Goal: Communication & Community: Participate in discussion

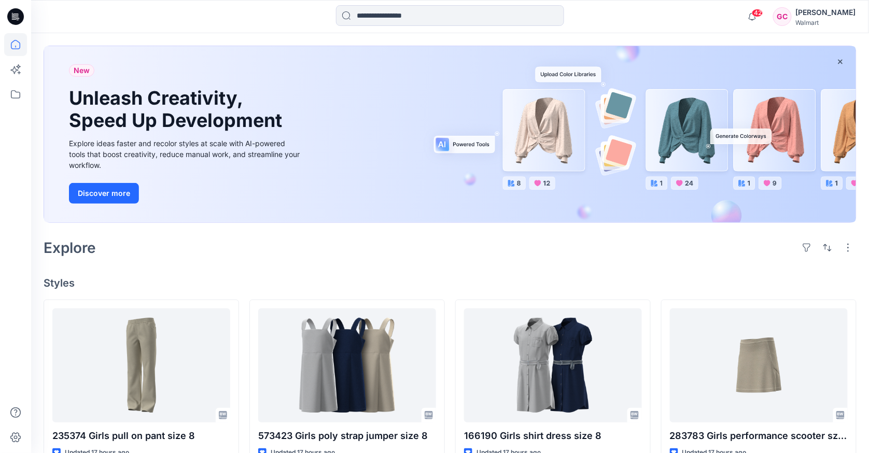
scroll to position [58, 0]
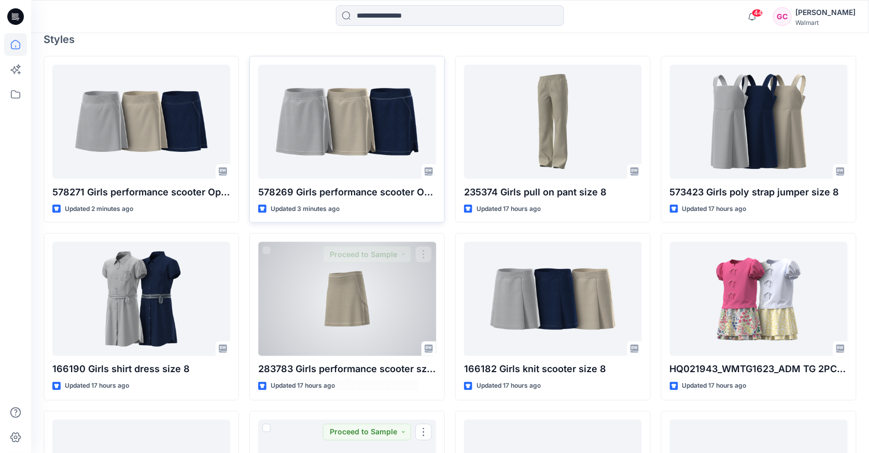
scroll to position [172, 0]
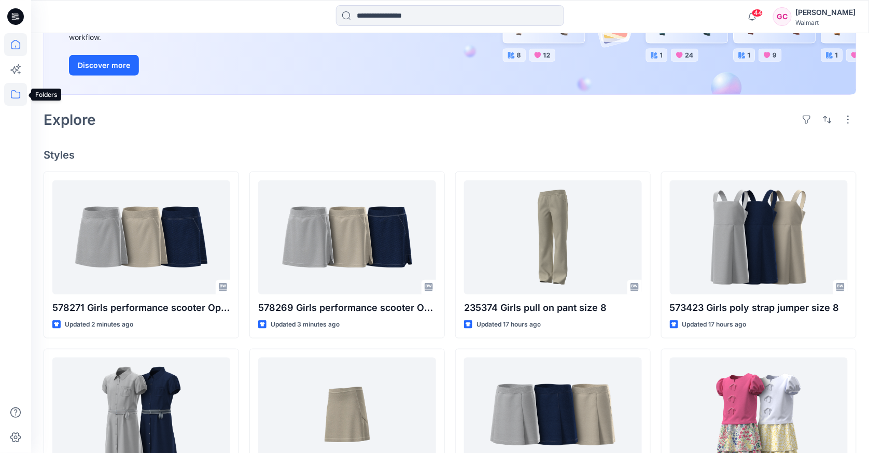
click at [18, 93] on icon at bounding box center [15, 94] width 23 height 23
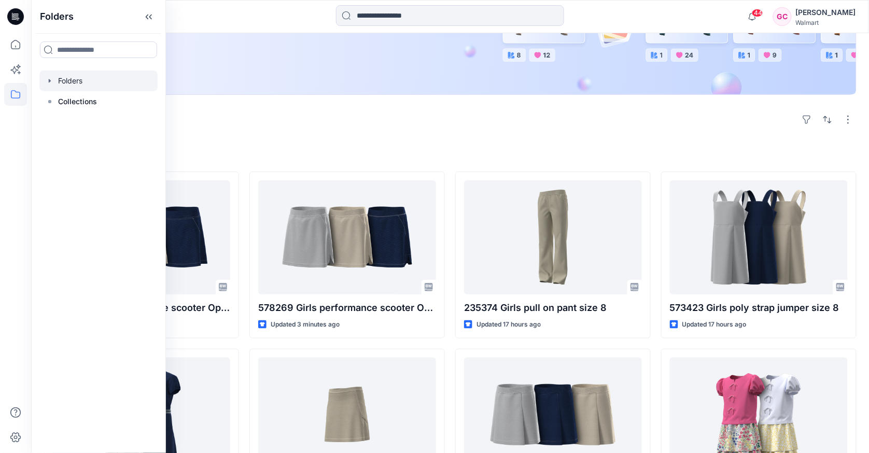
click at [68, 84] on div at bounding box center [98, 80] width 118 height 21
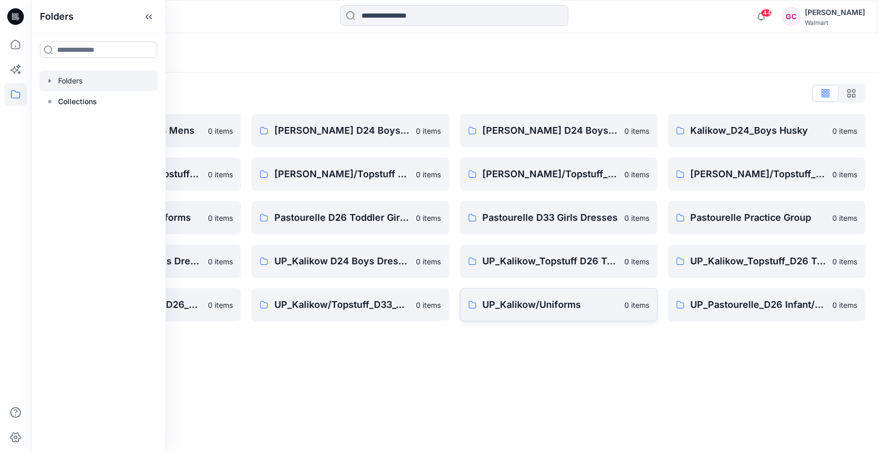
click at [549, 299] on p "UP_Kalikow/Uniforms" at bounding box center [550, 305] width 135 height 15
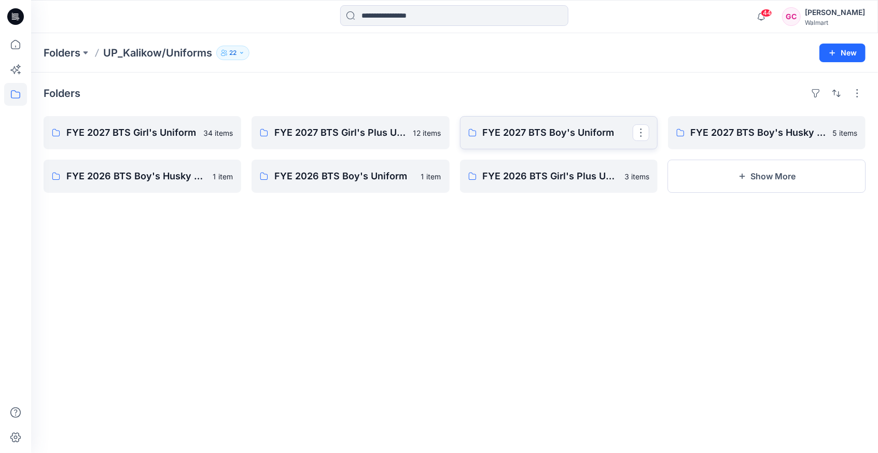
click at [583, 134] on p "FYE 2027 BTS Boy's Uniform" at bounding box center [558, 132] width 150 height 15
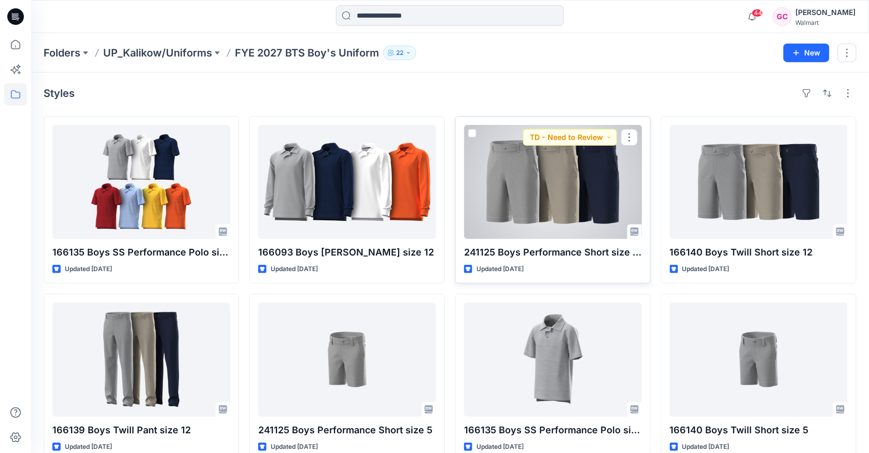
click at [591, 204] on div at bounding box center [553, 182] width 178 height 114
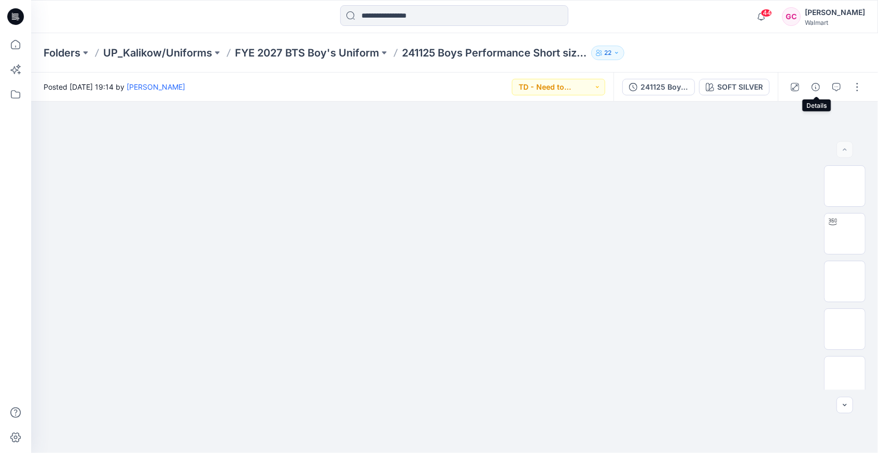
click at [819, 87] on icon "button" at bounding box center [815, 87] width 8 height 8
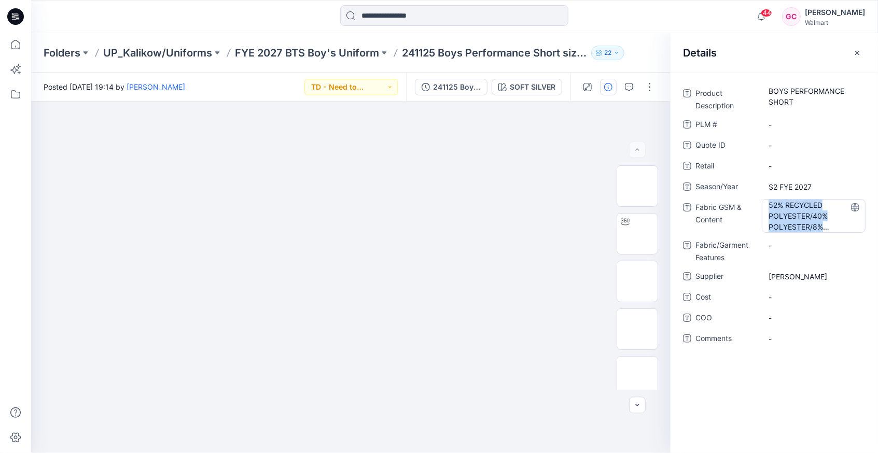
drag, startPoint x: 770, startPoint y: 202, endPoint x: 835, endPoint y: 223, distance: 68.2
click at [835, 223] on Content "52% RECYCLED POLYESTER/40% POLYESTER/8% SPANDEX, 163 gsm" at bounding box center [813, 216] width 90 height 33
click at [791, 217] on textarea "**********" at bounding box center [813, 215] width 104 height 33
drag, startPoint x: 842, startPoint y: 224, endPoint x: 792, endPoint y: 211, distance: 51.9
click at [752, 202] on div "**********" at bounding box center [774, 215] width 182 height 33
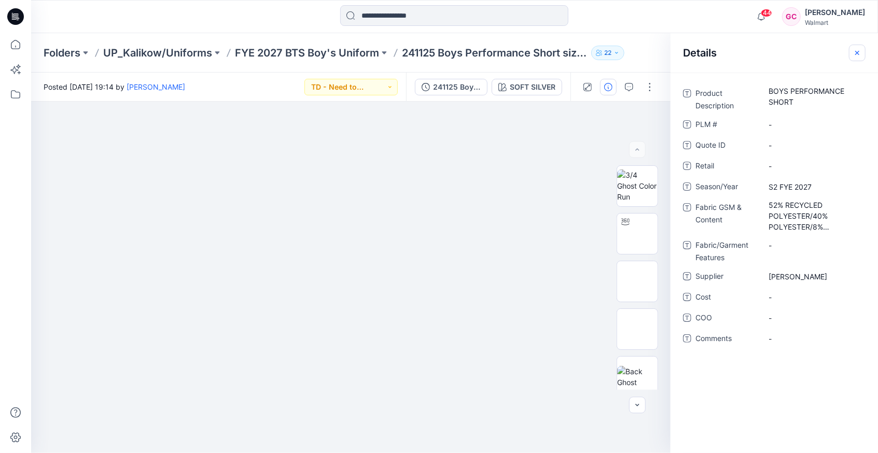
click at [858, 55] on icon "button" at bounding box center [857, 53] width 8 height 8
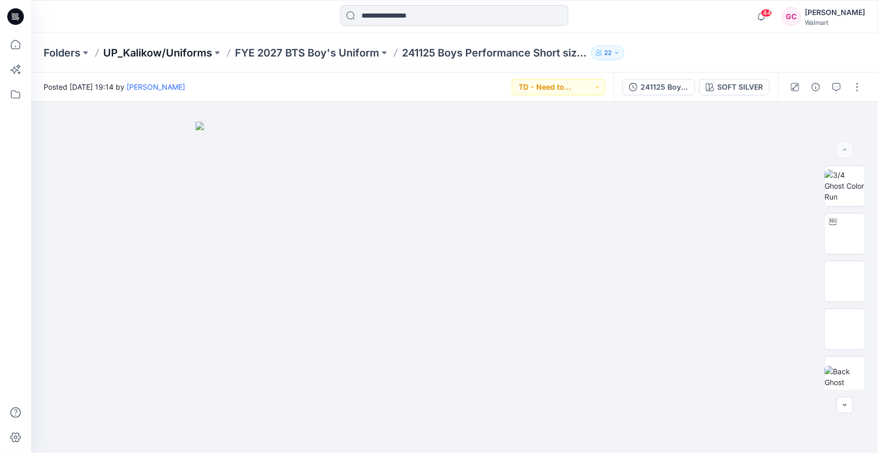
click at [185, 51] on p "UP_Kalikow/Uniforms" at bounding box center [157, 53] width 109 height 15
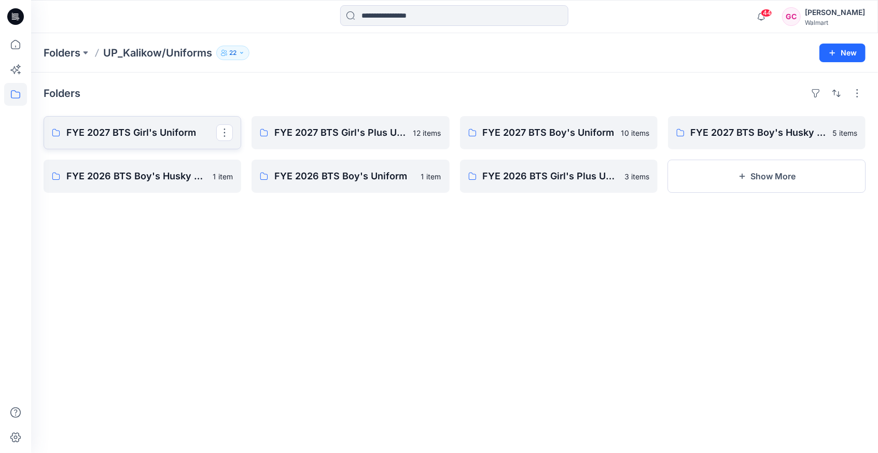
click at [162, 131] on p "FYE 2027 BTS Girl's Uniform" at bounding box center [141, 132] width 150 height 15
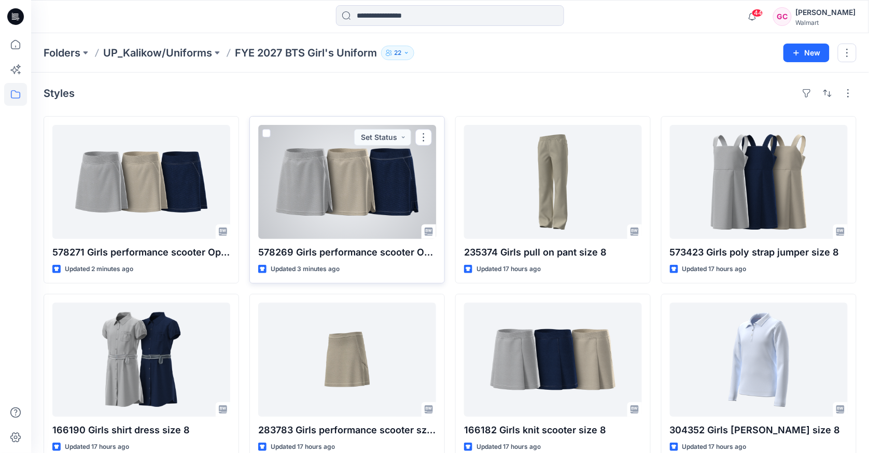
click at [348, 198] on div at bounding box center [347, 182] width 178 height 114
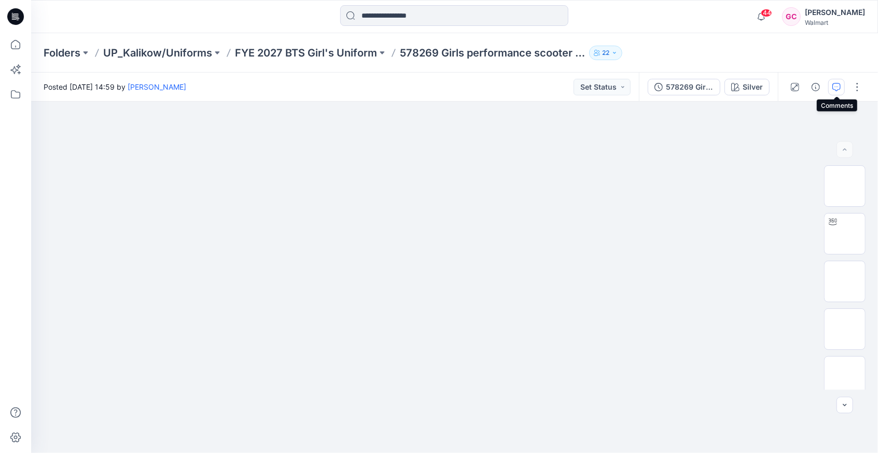
click at [836, 84] on icon "button" at bounding box center [836, 87] width 8 height 8
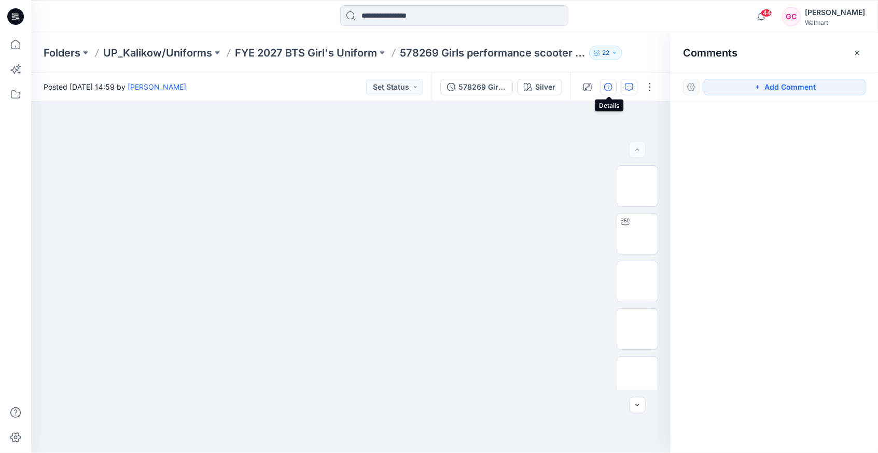
click at [612, 83] on icon "button" at bounding box center [608, 87] width 8 height 8
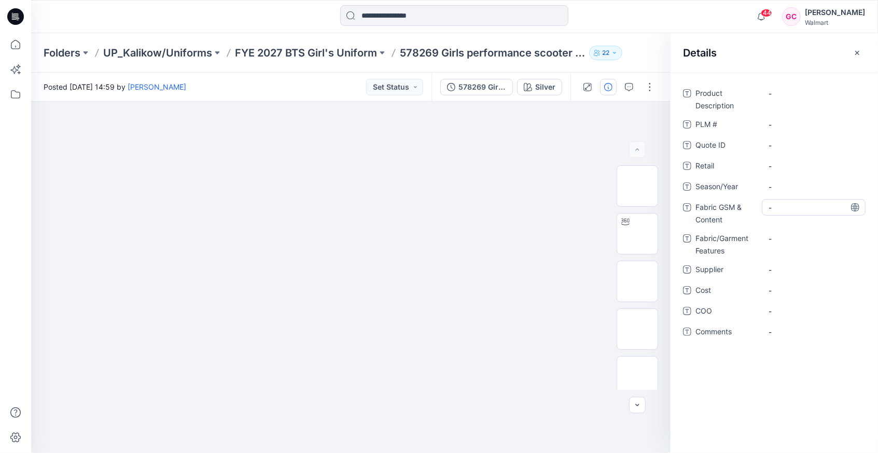
click at [777, 202] on Content "-" at bounding box center [813, 207] width 90 height 11
type textarea "**********"
click at [773, 182] on span "-" at bounding box center [813, 186] width 90 height 11
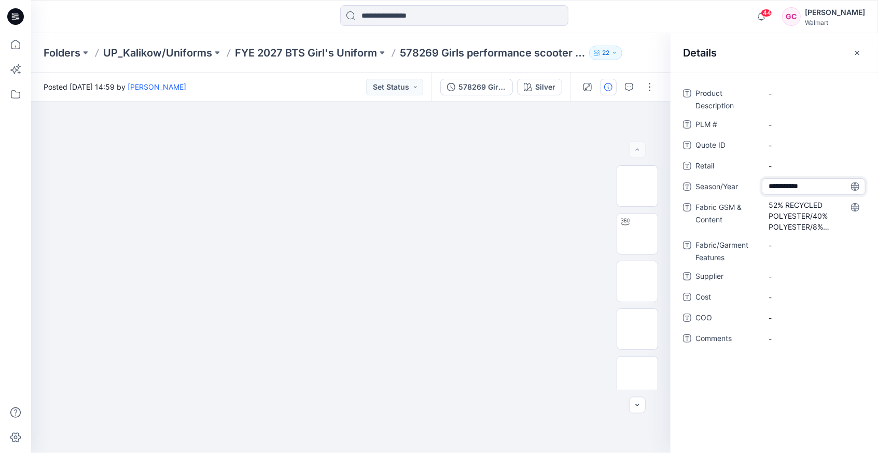
drag, startPoint x: 771, startPoint y: 187, endPoint x: 750, endPoint y: 188, distance: 21.3
click at [750, 188] on div "**********" at bounding box center [774, 186] width 182 height 17
type textarea "**********"
click at [781, 92] on Description "-" at bounding box center [813, 93] width 90 height 11
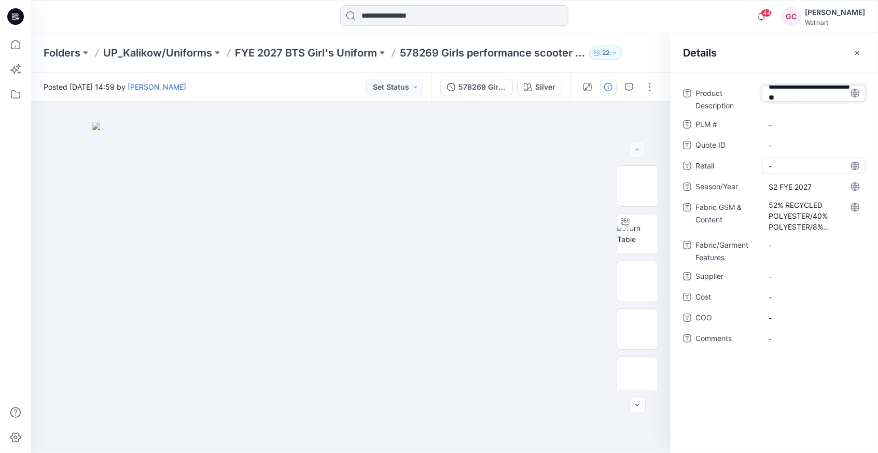
type textarea "**********"
click at [784, 276] on span "-" at bounding box center [813, 276] width 90 height 11
type textarea "*******"
click at [781, 396] on div "Product Description Girls performance scooter option 1 PLM # - Quote ID - Retai…" at bounding box center [773, 263] width 207 height 380
click at [316, 54] on p "FYE 2027 BTS Girl's Uniform" at bounding box center [306, 53] width 142 height 15
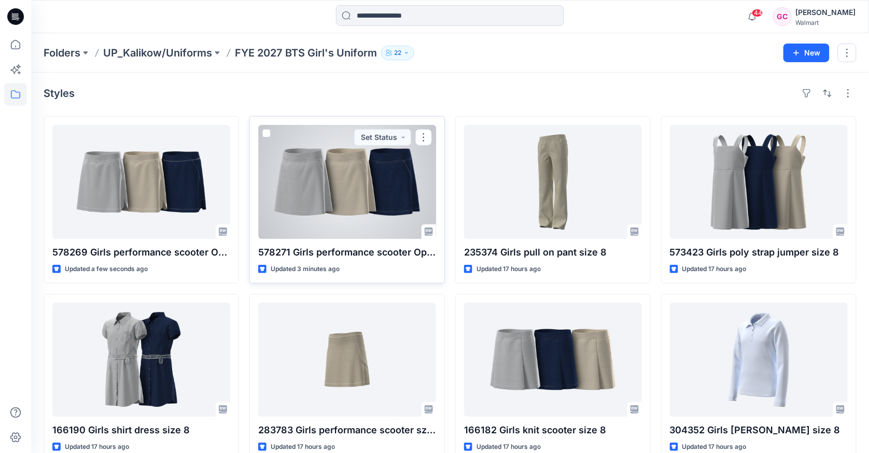
click at [357, 182] on div at bounding box center [347, 182] width 178 height 114
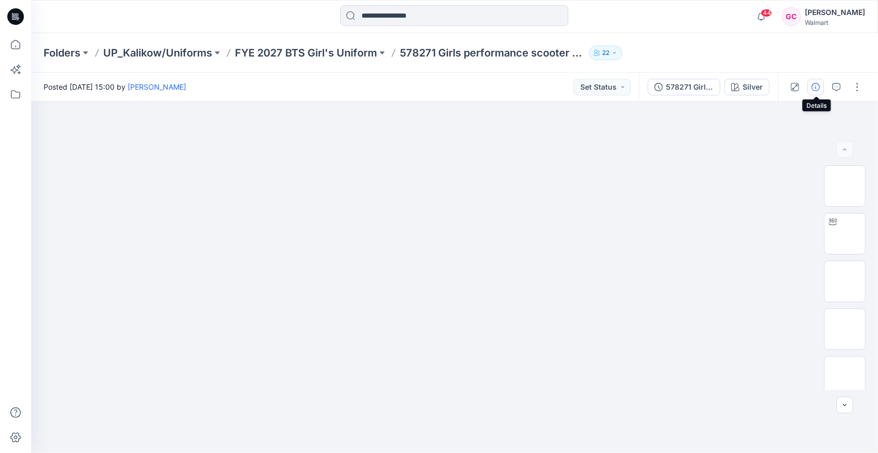
click at [819, 84] on icon "button" at bounding box center [815, 87] width 8 height 8
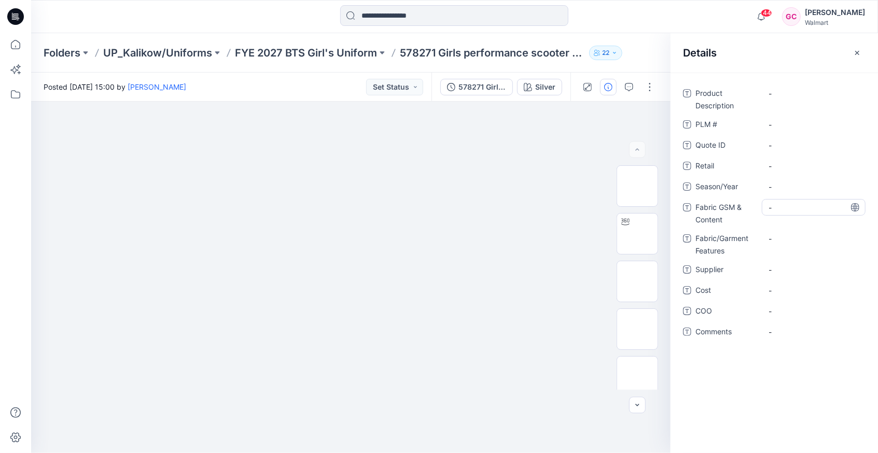
click at [782, 206] on Content "-" at bounding box center [813, 207] width 90 height 11
type textarea "**********"
click at [783, 94] on Description "-" at bounding box center [813, 93] width 90 height 11
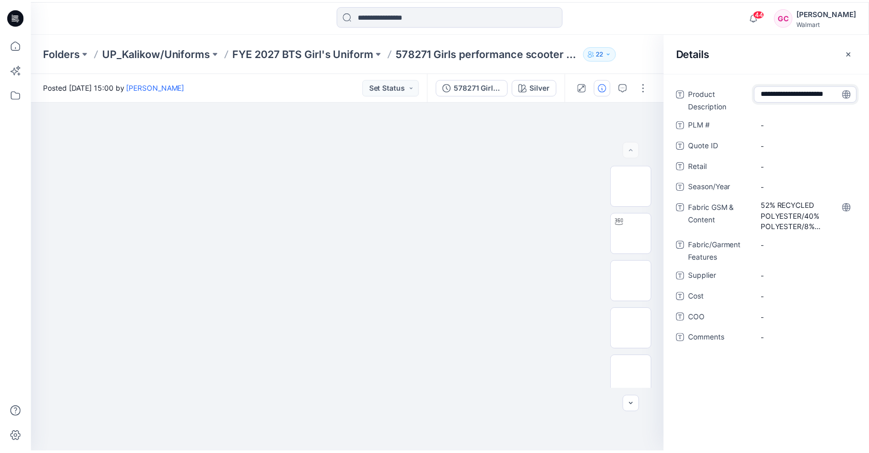
scroll to position [6, 0]
type textarea "**********"
click at [786, 184] on span "-" at bounding box center [813, 186] width 90 height 11
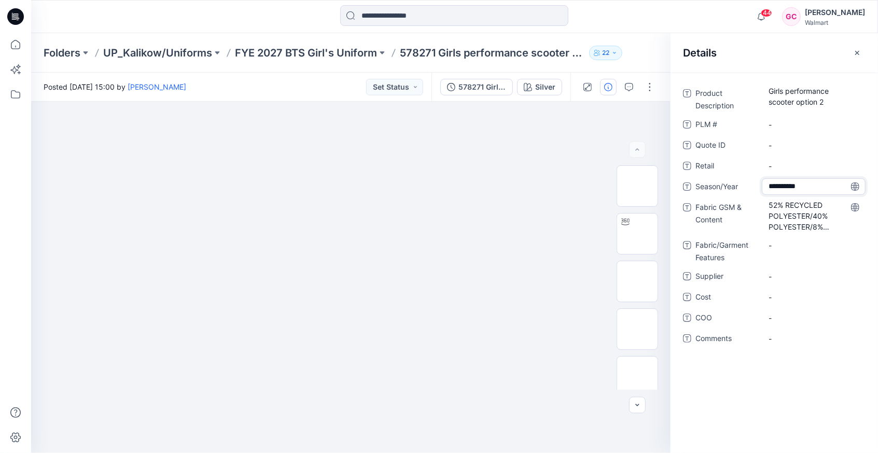
type textarea "**********"
click at [782, 278] on span "-" at bounding box center [813, 276] width 90 height 11
type textarea "*******"
click at [337, 50] on p "FYE 2027 BTS Girl's Uniform" at bounding box center [306, 53] width 142 height 15
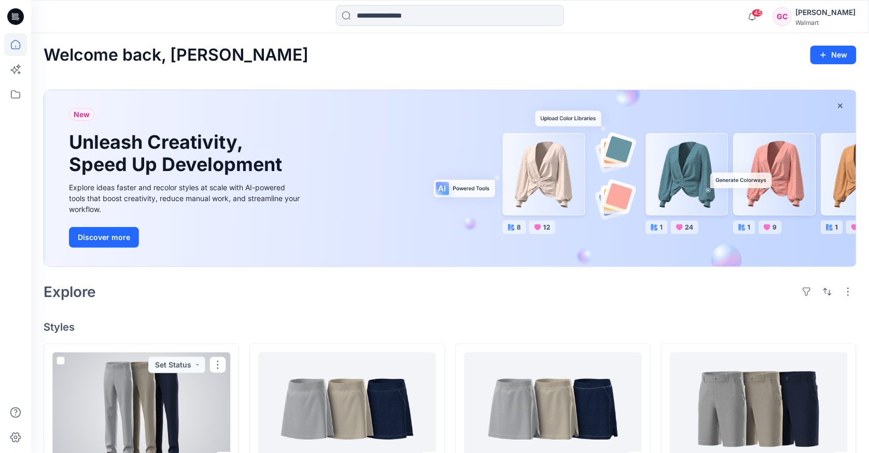
drag, startPoint x: 175, startPoint y: 394, endPoint x: 198, endPoint y: 394, distance: 22.8
click at [175, 394] on div at bounding box center [141, 409] width 178 height 114
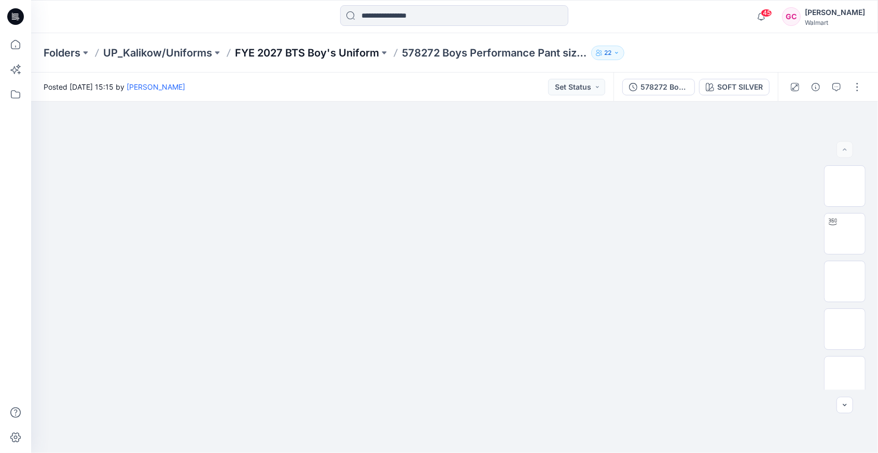
click at [331, 48] on p "FYE 2027 BTS Boy's Uniform" at bounding box center [307, 53] width 144 height 15
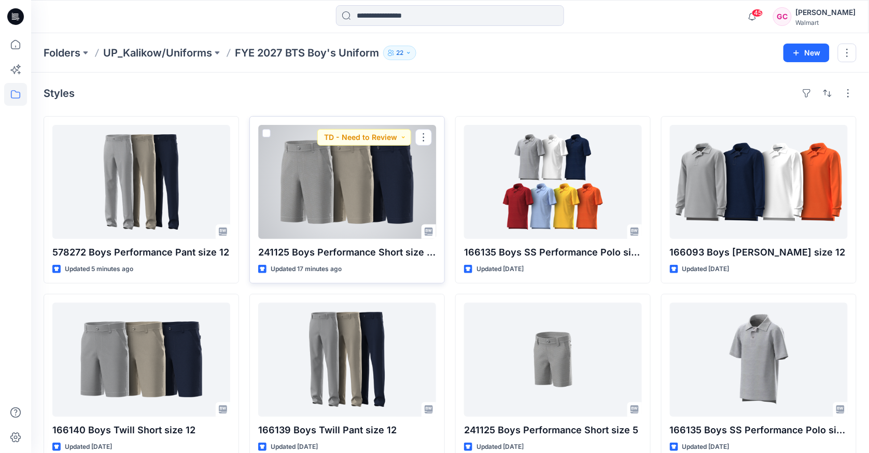
click at [388, 203] on div at bounding box center [347, 182] width 178 height 114
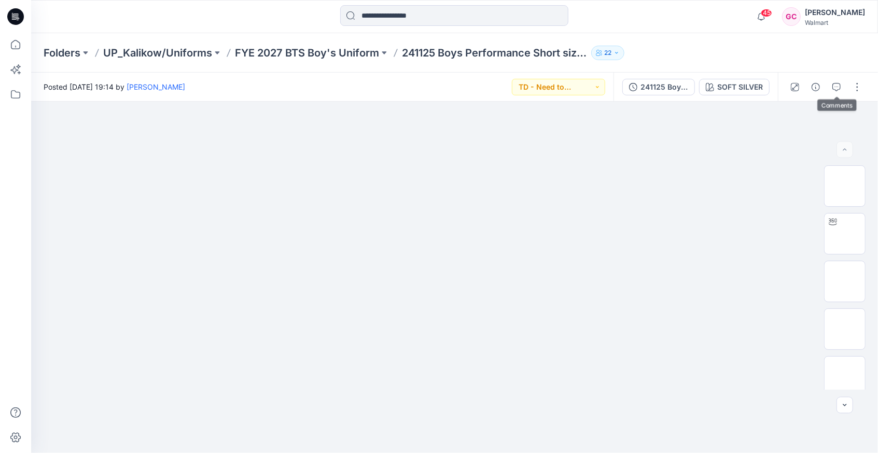
drag, startPoint x: 838, startPoint y: 87, endPoint x: 829, endPoint y: 59, distance: 29.2
click at [829, 59] on div "Folders UP_Kalikow/Uniforms FYE 2027 BTS Boy's Uniform 241125 Boys Performance …" at bounding box center [454, 243] width 847 height 420
click at [814, 84] on icon "button" at bounding box center [815, 87] width 8 height 8
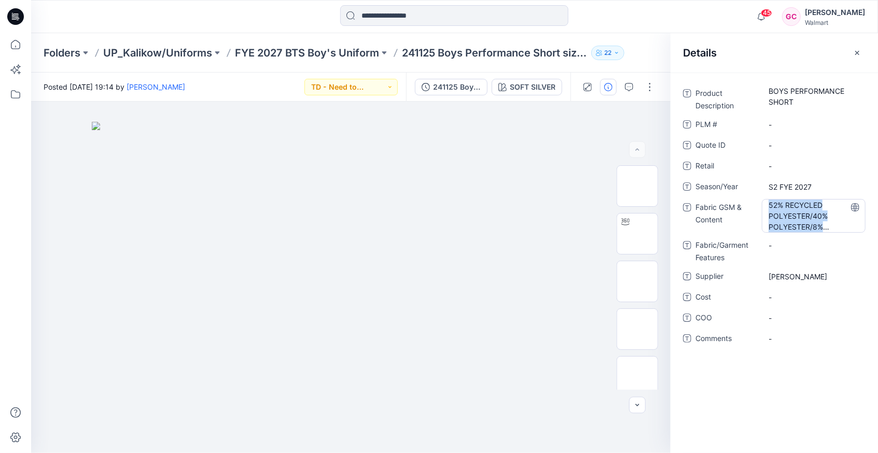
drag, startPoint x: 769, startPoint y: 203, endPoint x: 840, endPoint y: 227, distance: 75.2
click at [840, 227] on Content "52% RECYCLED POLYESTER/40% POLYESTER/8% SPANDEX, 163 gsm" at bounding box center [813, 216] width 90 height 33
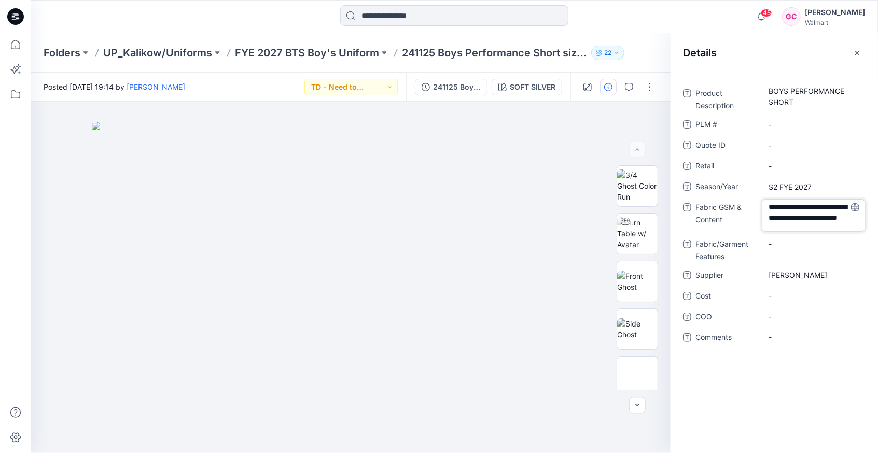
drag, startPoint x: 836, startPoint y: 223, endPoint x: 780, endPoint y: 206, distance: 58.0
click at [763, 199] on div "**********" at bounding box center [813, 215] width 104 height 33
click at [287, 50] on p "FYE 2027 BTS Boy's Uniform" at bounding box center [307, 53] width 144 height 15
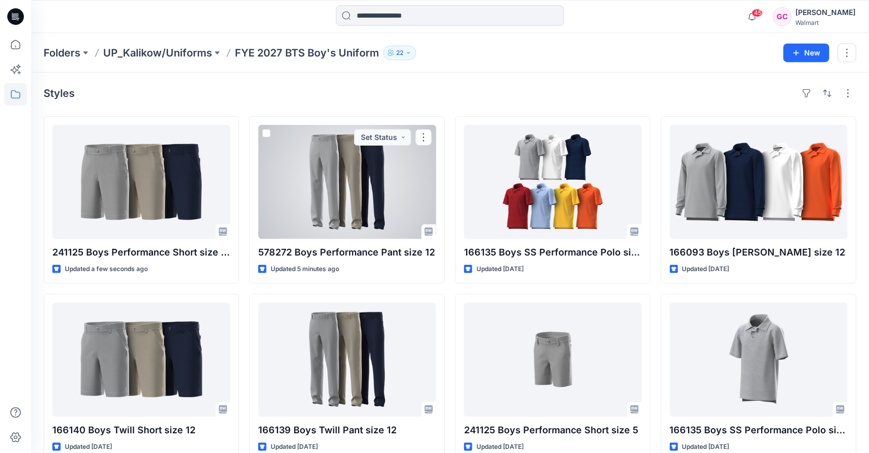
click at [317, 203] on div at bounding box center [347, 182] width 178 height 114
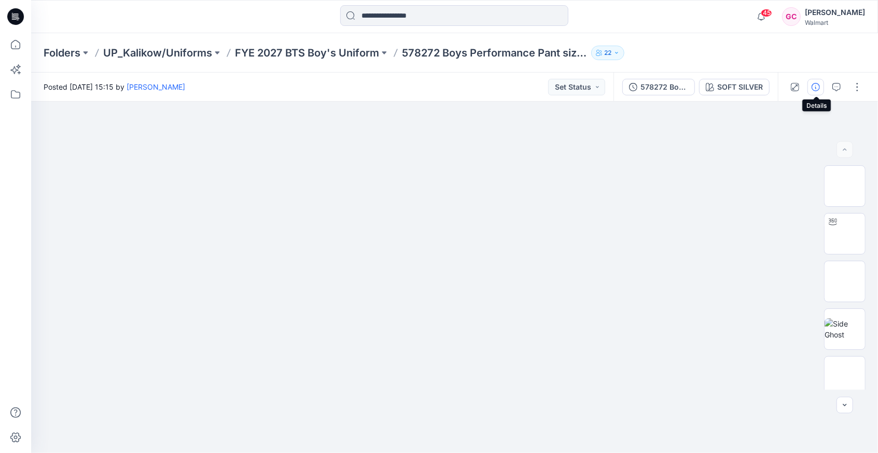
click at [820, 86] on icon "button" at bounding box center [815, 87] width 8 height 8
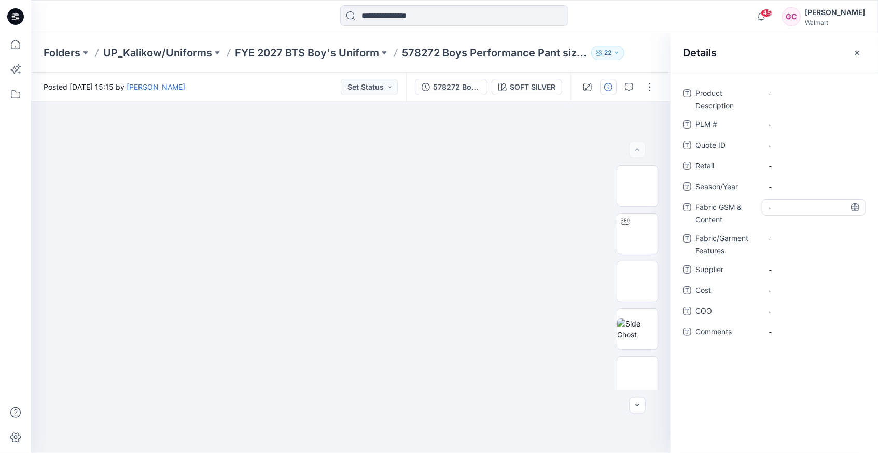
click at [786, 211] on Content "-" at bounding box center [813, 207] width 90 height 11
type textarea "**********"
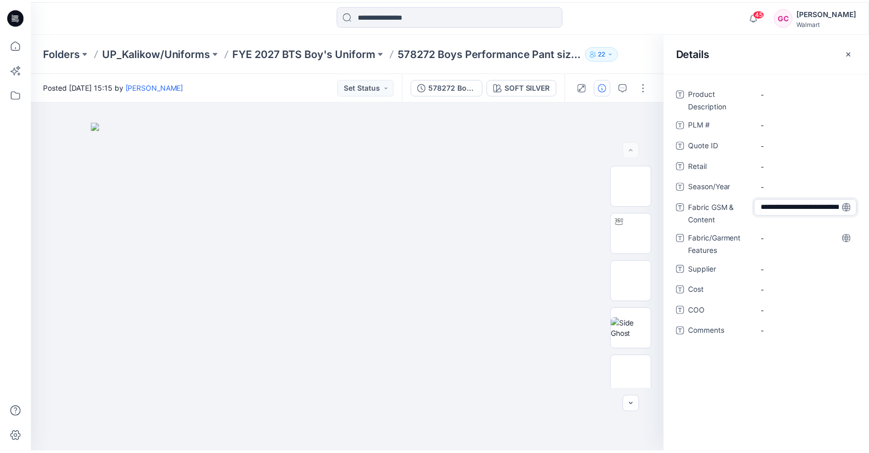
scroll to position [28, 0]
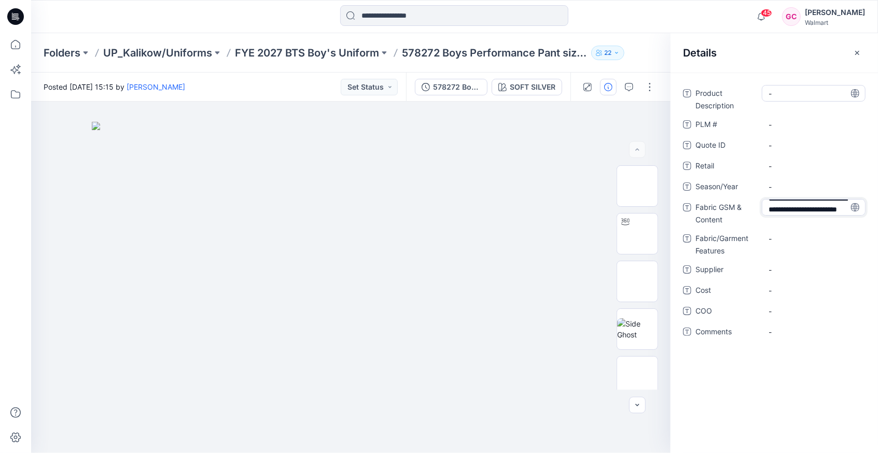
click at [778, 93] on Description "-" at bounding box center [813, 93] width 90 height 11
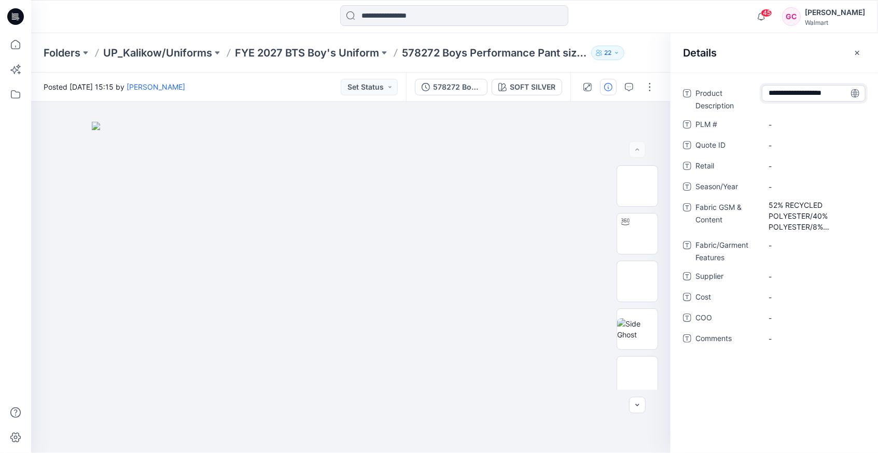
type textarea "**********"
click at [779, 180] on div "-" at bounding box center [813, 186] width 104 height 17
type textarea "**********"
click at [778, 274] on span "-" at bounding box center [813, 276] width 90 height 11
type textarea "******"
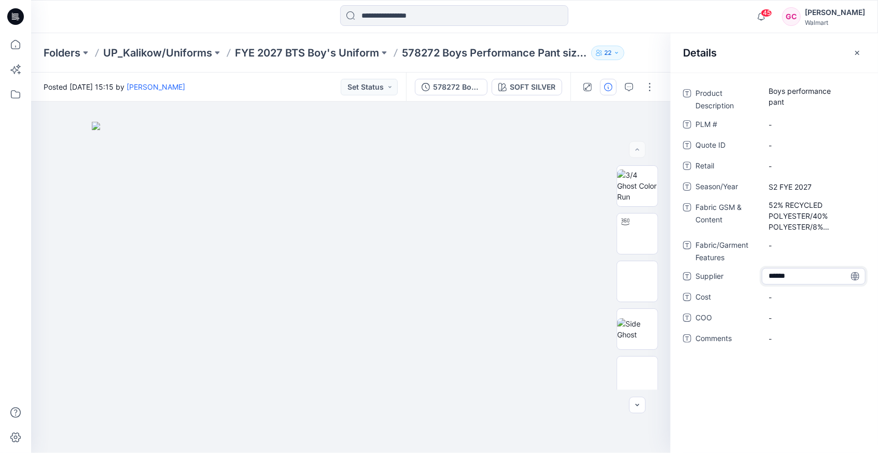
click at [640, 47] on div "Folders UP_Kalikow/Uniforms FYE 2027 BTS Boy's Uniform 578272 Boys Performance …" at bounding box center [414, 53] width 741 height 15
click at [629, 84] on icon "button" at bounding box center [629, 87] width 8 height 8
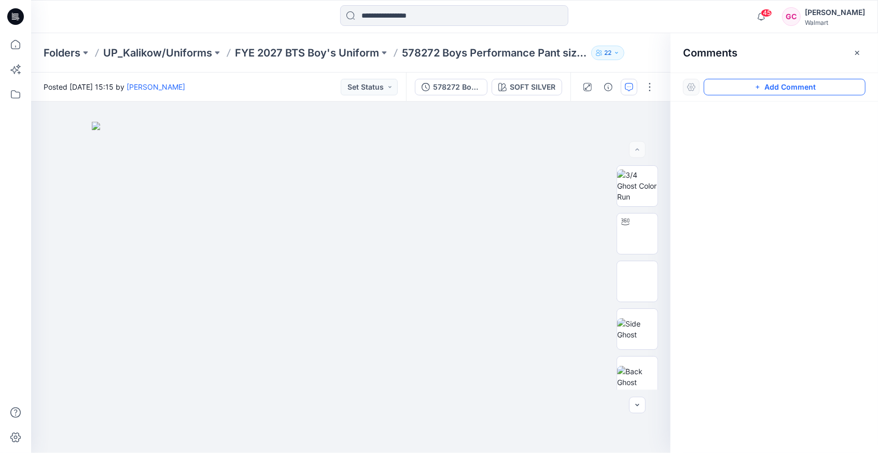
click at [781, 87] on button "Add Comment" at bounding box center [784, 87] width 162 height 17
click at [645, 176] on img at bounding box center [637, 186] width 40 height 33
click at [759, 83] on icon "button" at bounding box center [757, 87] width 8 height 8
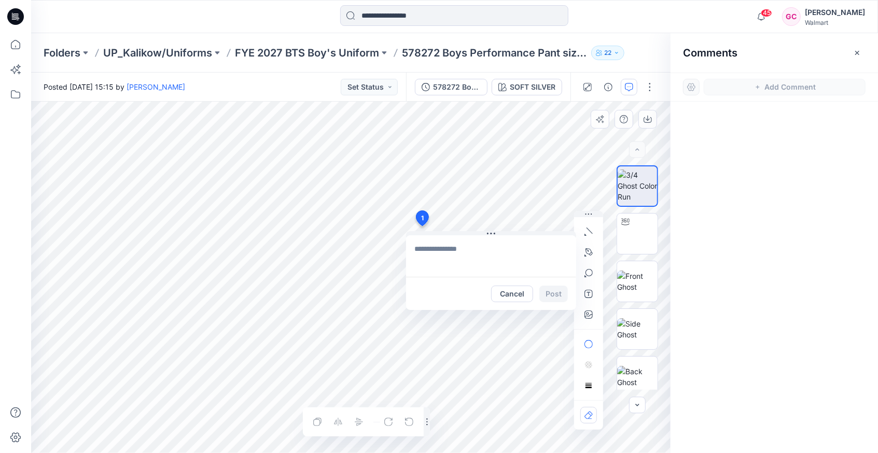
click at [421, 226] on div "1 Cancel Post Layer 1" at bounding box center [350, 277] width 639 height 351
type textarea "**********"
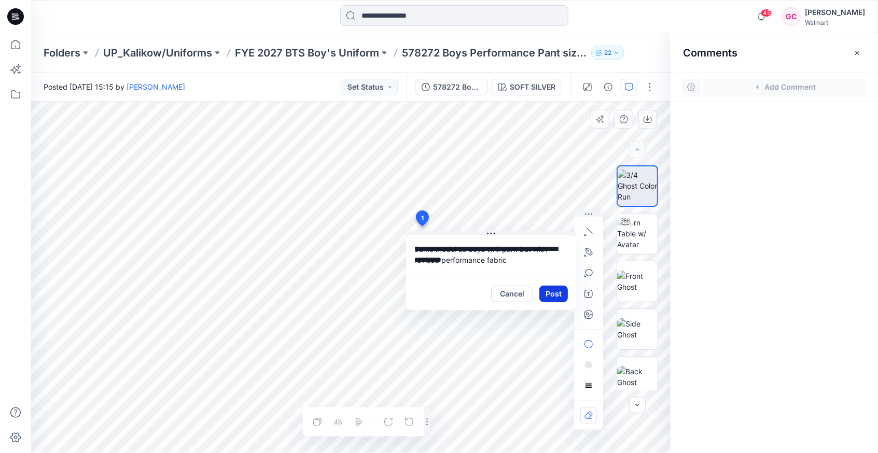
click at [554, 295] on button "Post" at bounding box center [553, 294] width 29 height 17
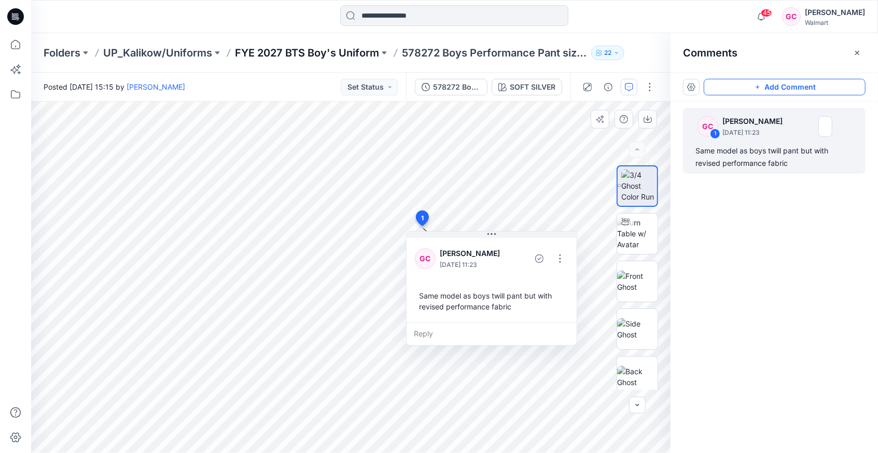
click at [331, 50] on p "FYE 2027 BTS Boy's Uniform" at bounding box center [307, 53] width 144 height 15
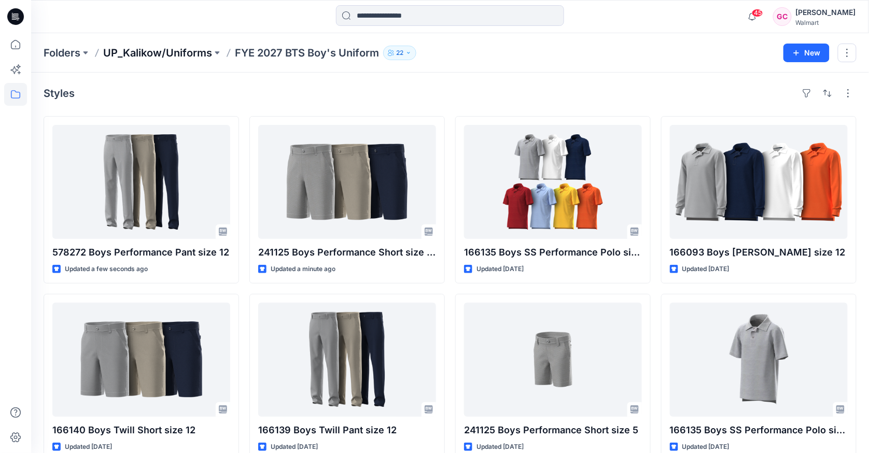
click at [178, 58] on p "UP_Kalikow/Uniforms" at bounding box center [157, 53] width 109 height 15
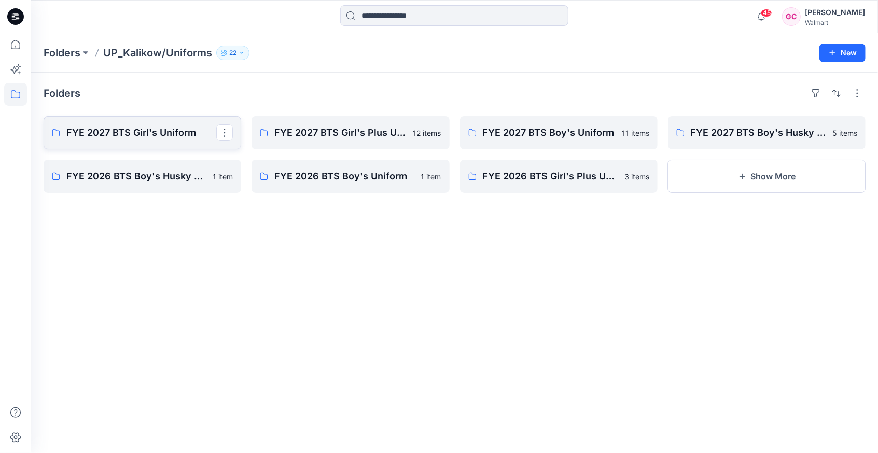
click at [156, 131] on p "FYE 2027 BTS Girl's Uniform" at bounding box center [141, 132] width 150 height 15
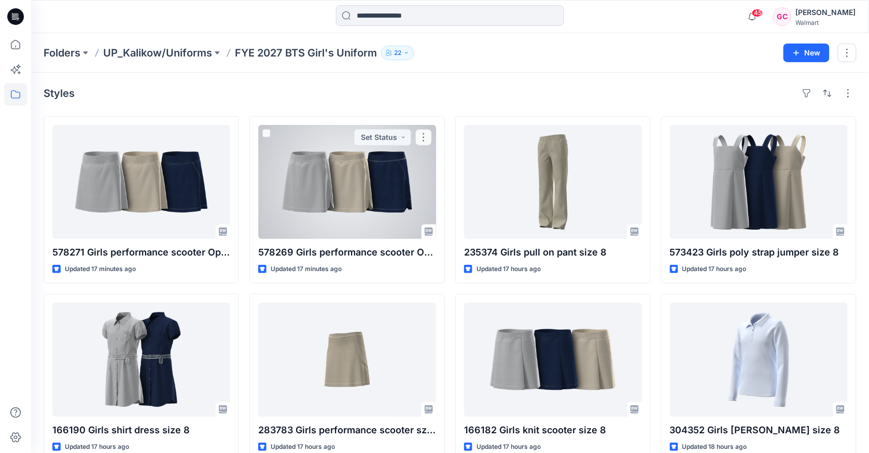
click at [390, 182] on div at bounding box center [347, 182] width 178 height 114
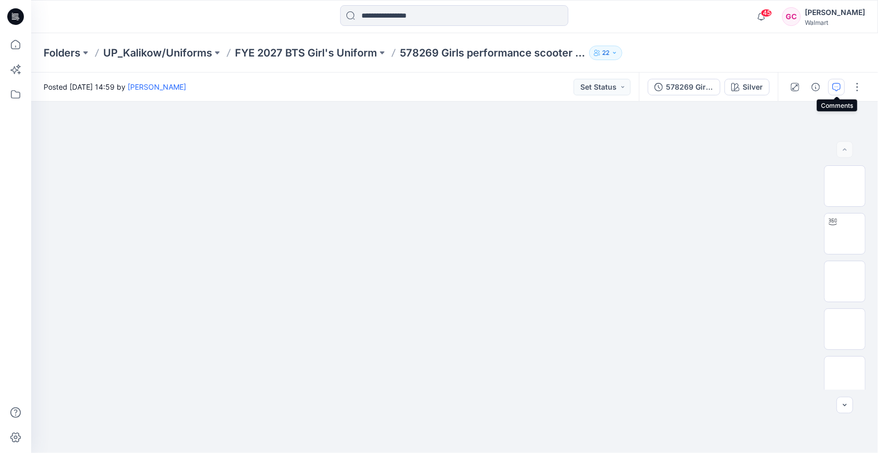
click at [836, 89] on icon "button" at bounding box center [836, 87] width 8 height 8
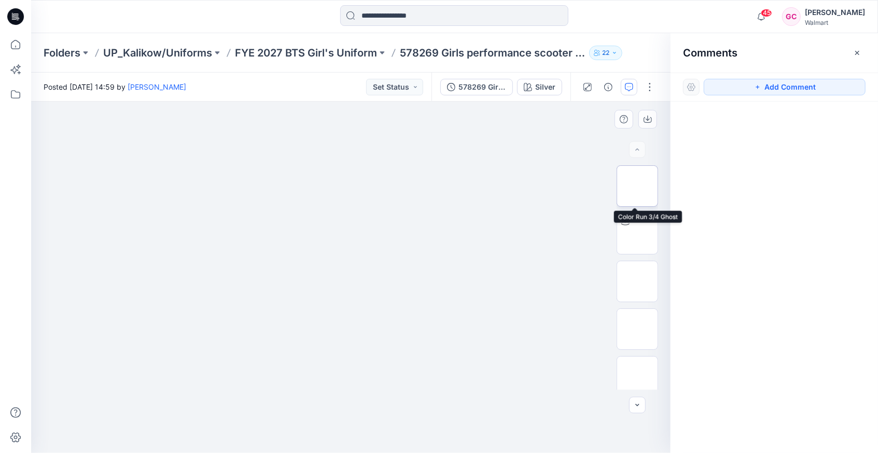
click at [637, 186] on img at bounding box center [637, 186] width 0 height 0
click at [760, 88] on icon "button" at bounding box center [757, 87] width 8 height 8
click at [427, 244] on div "1" at bounding box center [350, 277] width 639 height 351
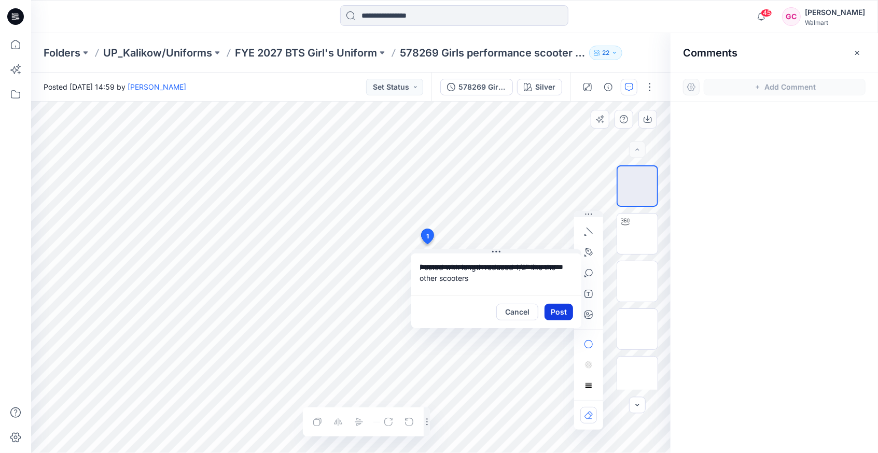
type textarea "**********"
click at [551, 312] on button "Post" at bounding box center [558, 312] width 29 height 17
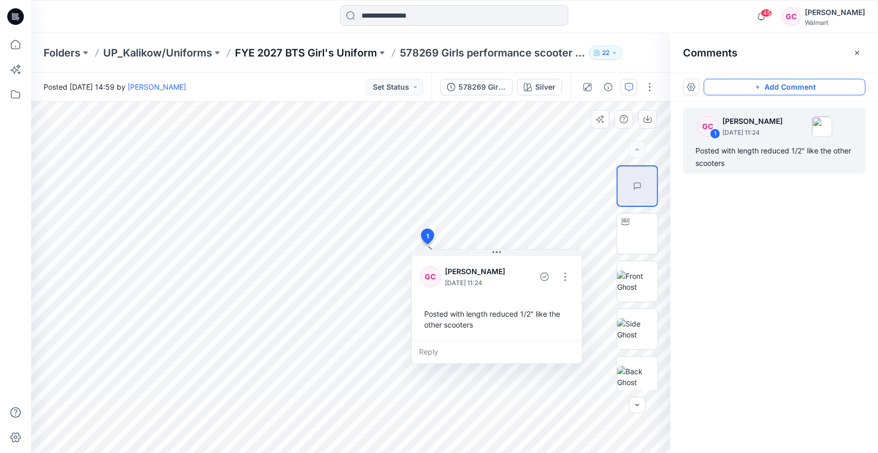
click at [333, 55] on p "FYE 2027 BTS Girl's Uniform" at bounding box center [306, 53] width 142 height 15
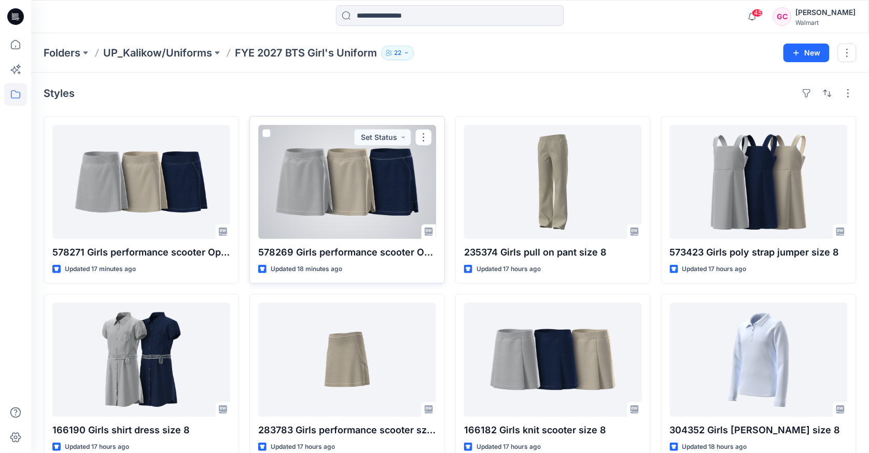
click at [344, 198] on div at bounding box center [347, 182] width 178 height 114
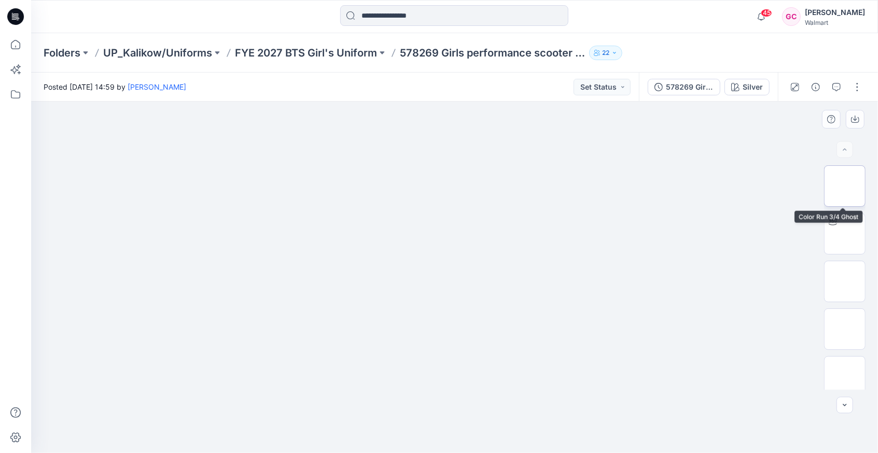
click at [844, 186] on img at bounding box center [844, 186] width 0 height 0
drag, startPoint x: 835, startPoint y: 87, endPoint x: 644, endPoint y: 215, distance: 230.0
click at [835, 87] on icon "button" at bounding box center [836, 87] width 8 height 8
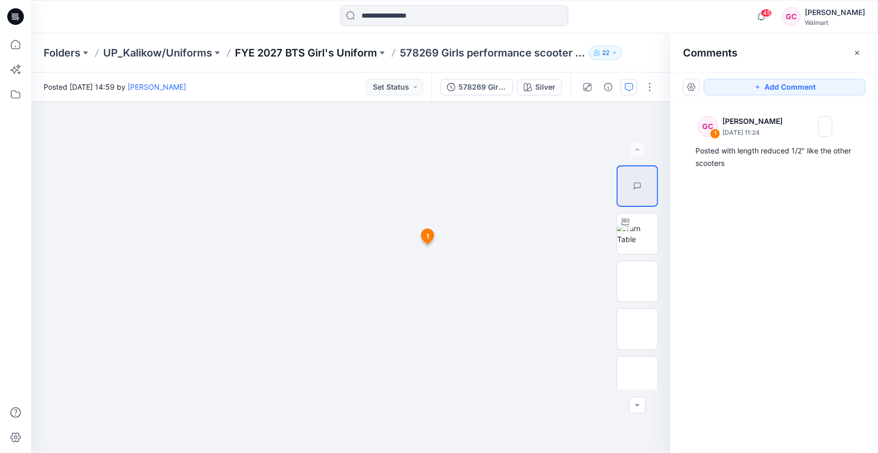
click at [320, 52] on p "FYE 2027 BTS Girl's Uniform" at bounding box center [306, 53] width 142 height 15
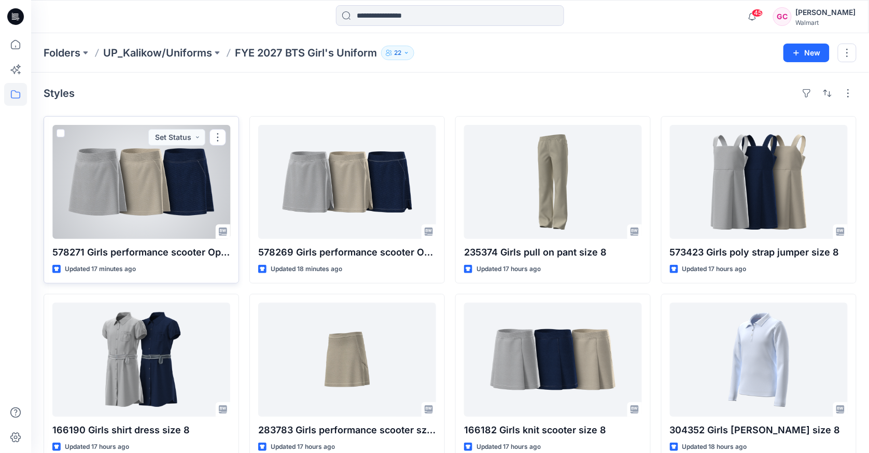
click at [205, 203] on div at bounding box center [141, 182] width 178 height 114
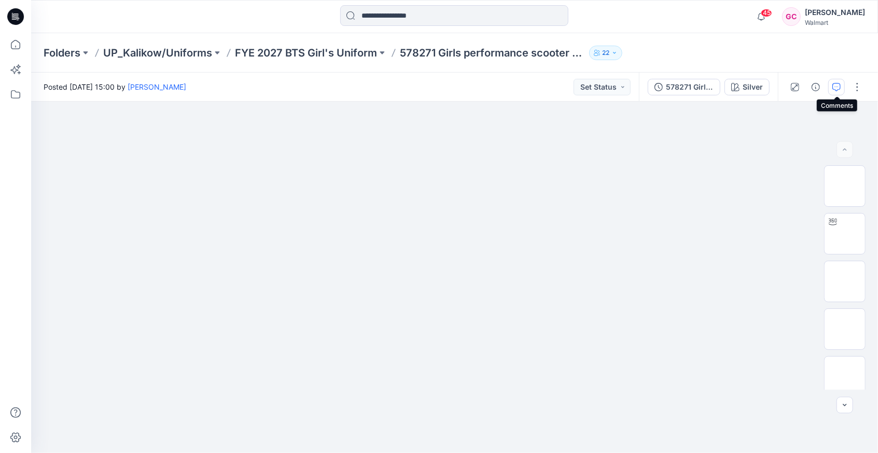
click at [839, 86] on icon "button" at bounding box center [836, 87] width 8 height 8
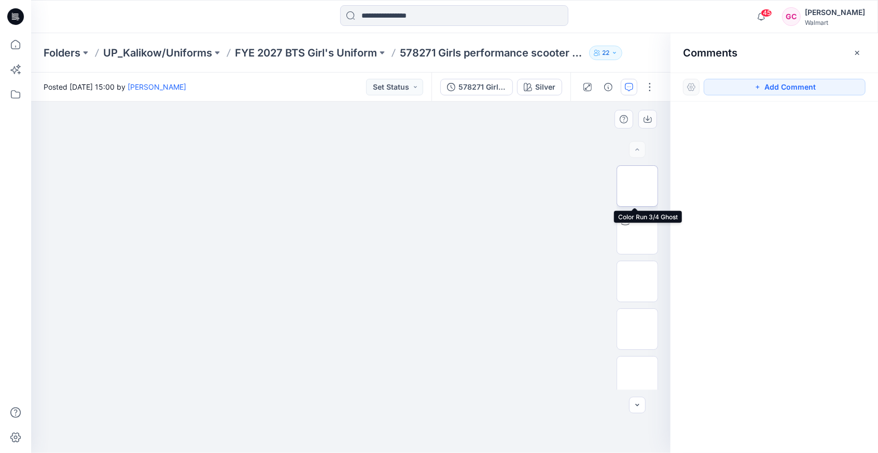
click at [637, 186] on img at bounding box center [637, 186] width 0 height 0
click at [780, 87] on button "Add Comment" at bounding box center [784, 87] width 162 height 17
click at [428, 242] on div "1" at bounding box center [350, 277] width 639 height 351
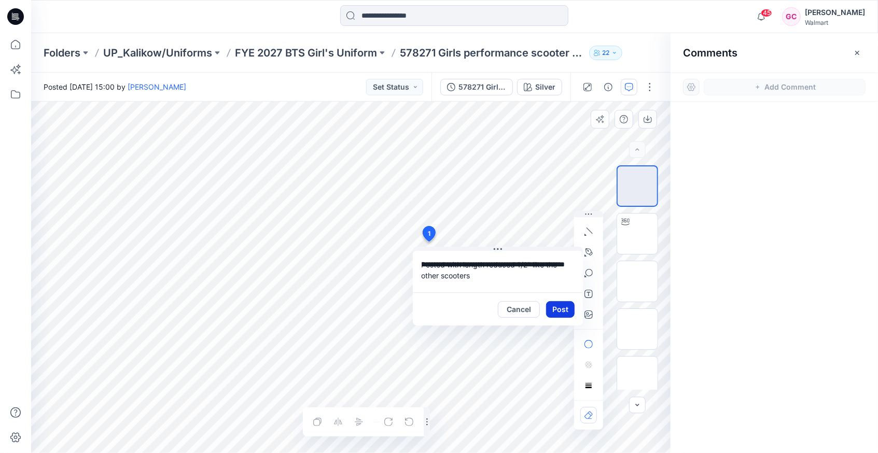
type textarea "**********"
click at [553, 303] on button "Post" at bounding box center [560, 309] width 29 height 17
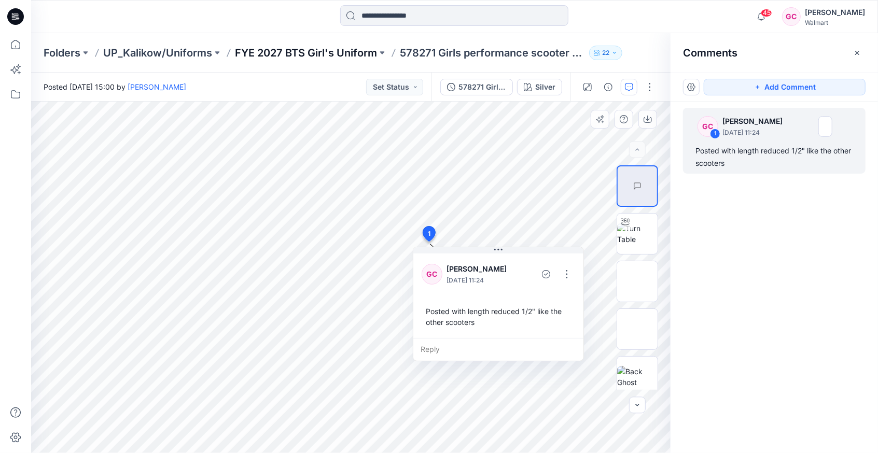
click at [291, 53] on p "FYE 2027 BTS Girl's Uniform" at bounding box center [306, 53] width 142 height 15
